Goal: Navigation & Orientation: Find specific page/section

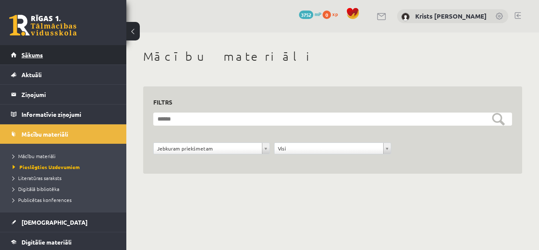
click at [35, 60] on link "Sākums" at bounding box center [63, 54] width 105 height 19
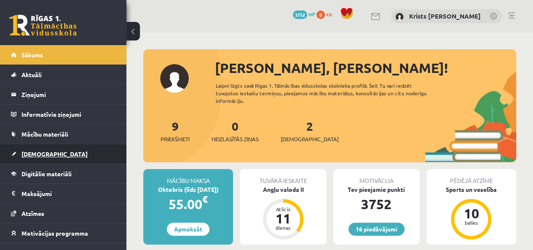
click at [31, 159] on link "[DEMOGRAPHIC_DATA]" at bounding box center [63, 153] width 105 height 19
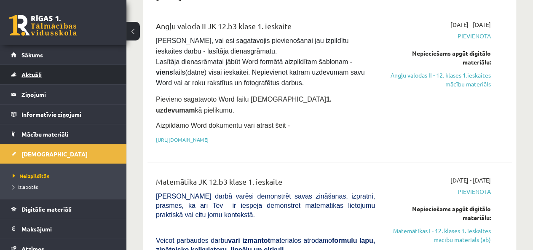
scroll to position [84, 0]
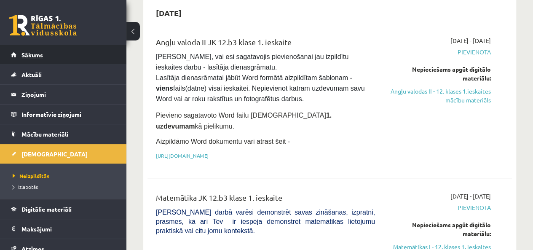
click at [34, 58] on span "Sākums" at bounding box center [31, 55] width 21 height 8
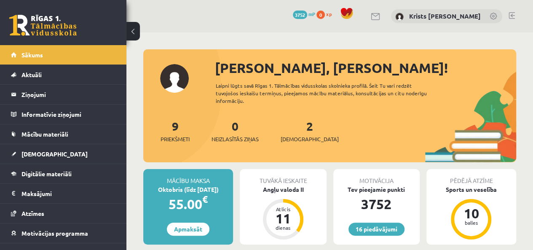
click at [512, 14] on link at bounding box center [511, 15] width 6 height 7
